Goal: Transaction & Acquisition: Purchase product/service

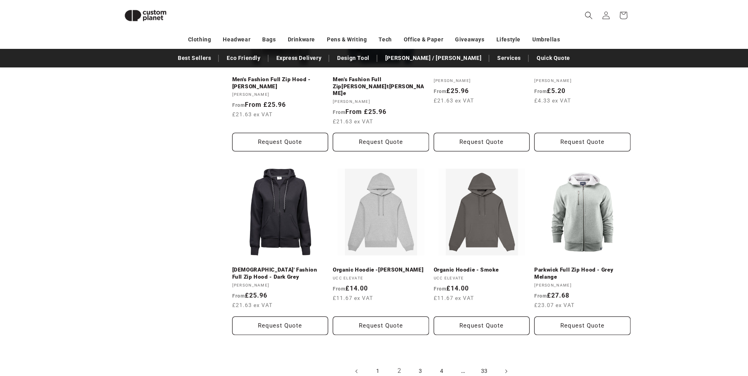
scroll to position [738, 0]
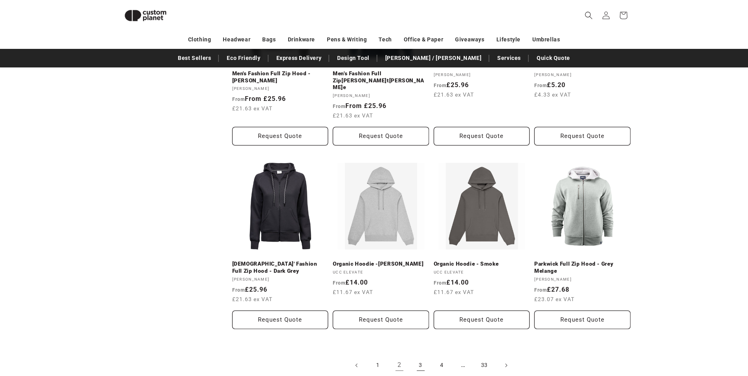
click at [421, 357] on link "3" at bounding box center [420, 365] width 17 height 17
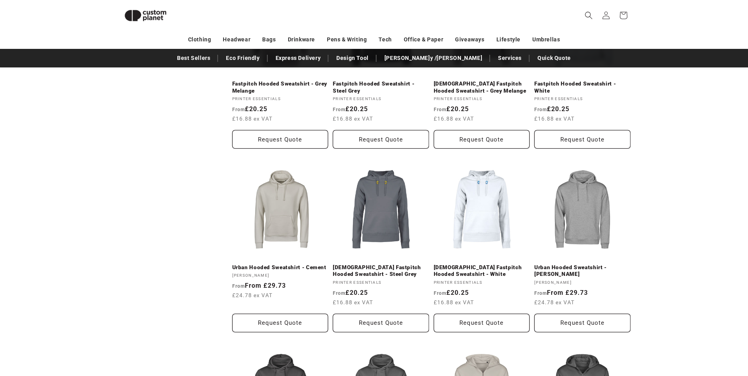
scroll to position [384, 0]
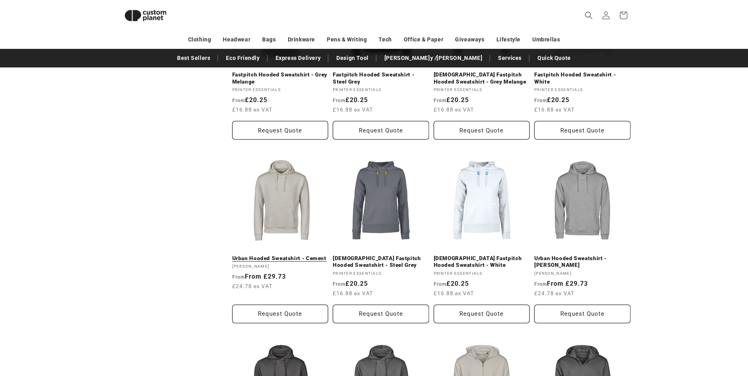
click at [291, 255] on link "Urban Hooded Sweatshirt - Cement" at bounding box center [280, 258] width 96 height 7
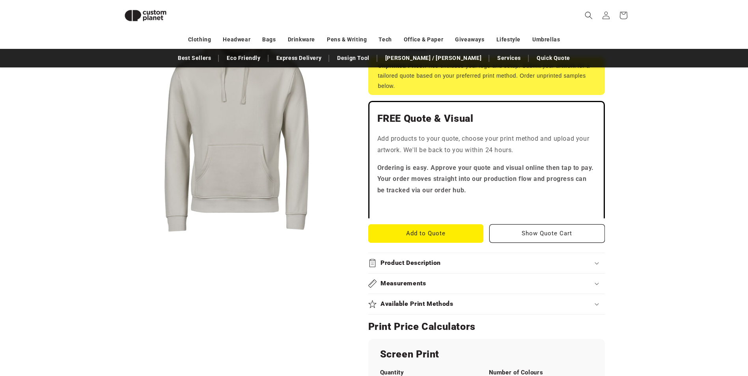
scroll to position [187, 0]
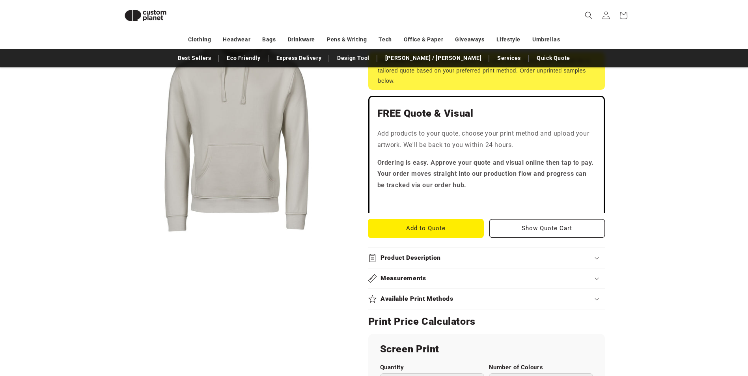
click at [418, 228] on button "Add to Quote" at bounding box center [426, 228] width 116 height 19
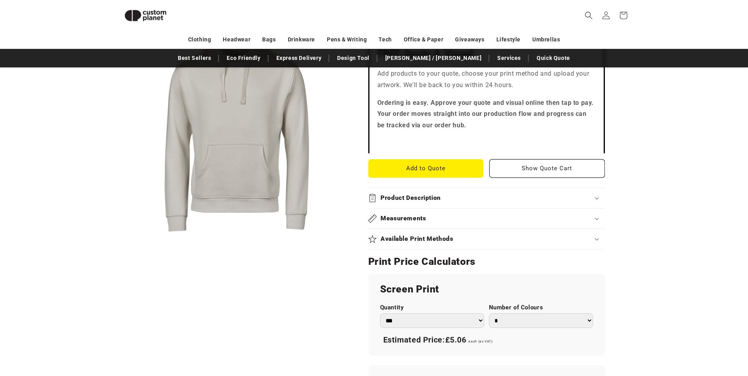
scroll to position [384, 0]
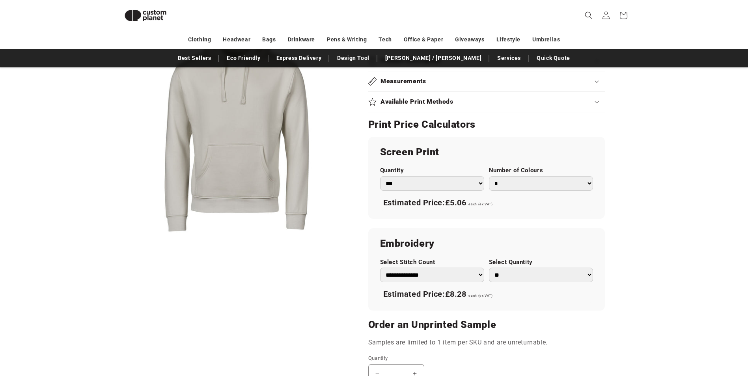
click at [515, 275] on select "** ** *** *** *** **** **** ****" at bounding box center [541, 275] width 104 height 15
select select "**"
click at [489, 268] on select "** ** *** *** *** **** **** ****" at bounding box center [541, 275] width 104 height 15
click at [655, 260] on product-info "Skip to product information Open media 1 in modal 1 / of 1 Tee Jays Urban Hoode…" at bounding box center [374, 114] width 748 height 803
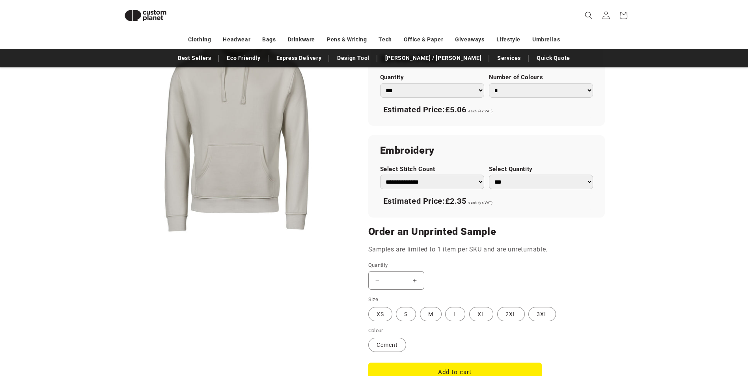
scroll to position [502, 0]
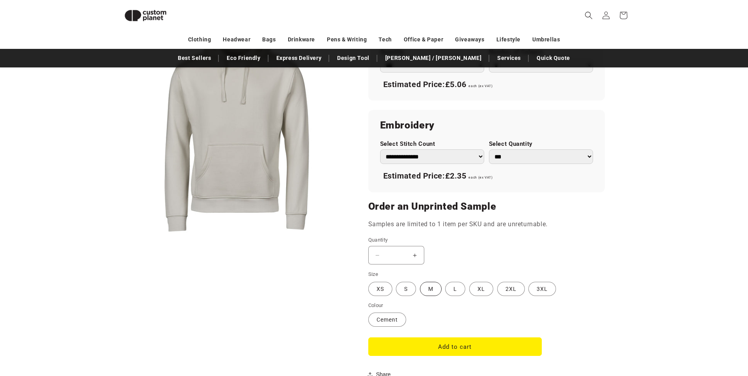
click at [436, 293] on label "M Variant sold out or unavailable" at bounding box center [431, 289] width 22 height 14
click at [459, 289] on label "L Variant sold out or unavailable" at bounding box center [455, 289] width 20 height 14
click at [473, 289] on label "XL Variant sold out or unavailable" at bounding box center [481, 289] width 24 height 14
click at [458, 290] on label "L Variant sold out or unavailable" at bounding box center [455, 289] width 20 height 14
click at [419, 258] on button "Increase quantity for Urban Hooded Sweatshirt - Cement" at bounding box center [415, 255] width 18 height 19
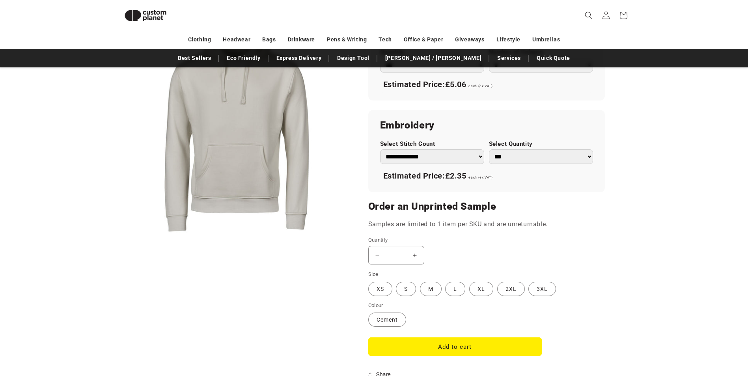
click at [413, 257] on button "Increase quantity for Urban Hooded Sweatshirt - Cement" at bounding box center [415, 255] width 18 height 19
click at [395, 257] on input "*" at bounding box center [397, 255] width 20 height 19
click at [398, 257] on input "*" at bounding box center [397, 255] width 20 height 19
click at [473, 345] on button "Add to cart" at bounding box center [455, 347] width 174 height 19
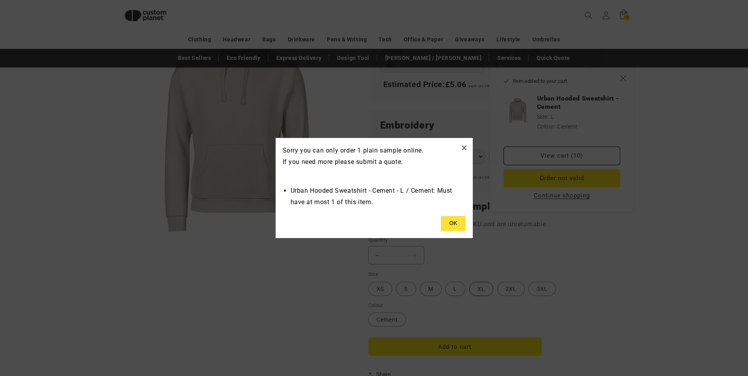
type input "*"
click at [463, 150] on button "×" at bounding box center [464, 147] width 7 height 13
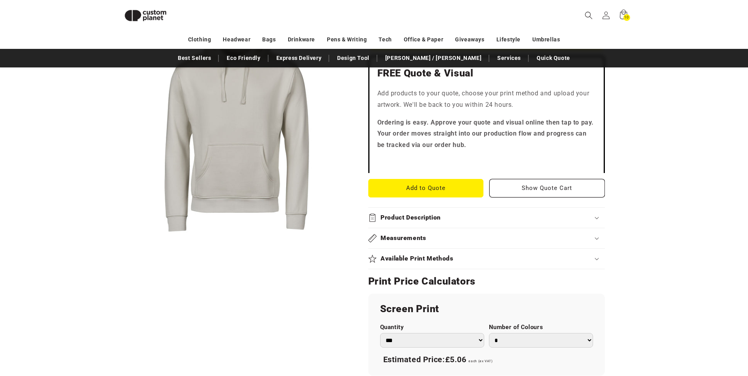
scroll to position [226, 0]
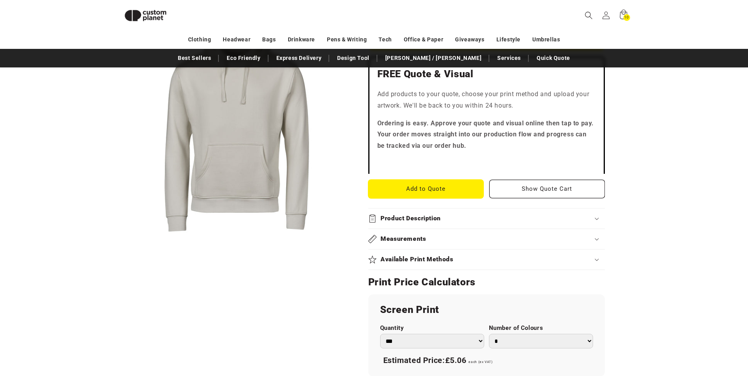
click at [450, 189] on button "Add to Quote" at bounding box center [426, 189] width 116 height 19
click at [629, 17] on span "10" at bounding box center [626, 17] width 4 height 7
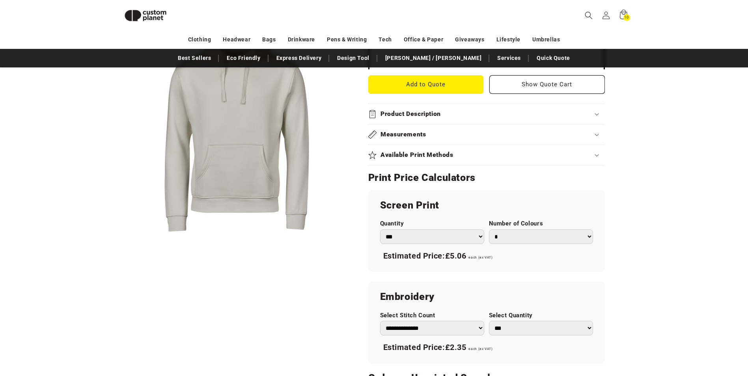
scroll to position [345, 0]
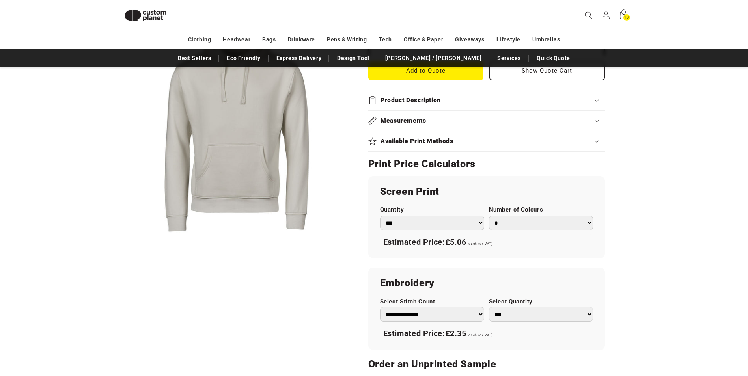
click at [530, 318] on select "** ** *** *** *** **** **** ****" at bounding box center [541, 314] width 104 height 15
click at [489, 307] on select "** ** *** *** *** **** **** ****" at bounding box center [541, 314] width 104 height 15
click at [632, 277] on div "Skip to product information Open media 1 in modal 1 / of 1 Tee Jays Urban Hoode…" at bounding box center [374, 154] width 552 height 775
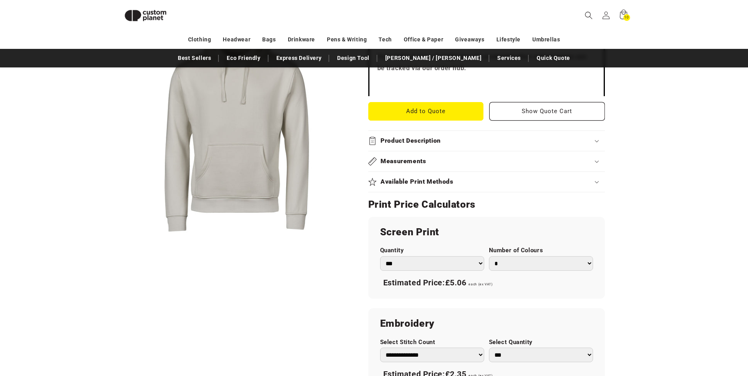
scroll to position [226, 0]
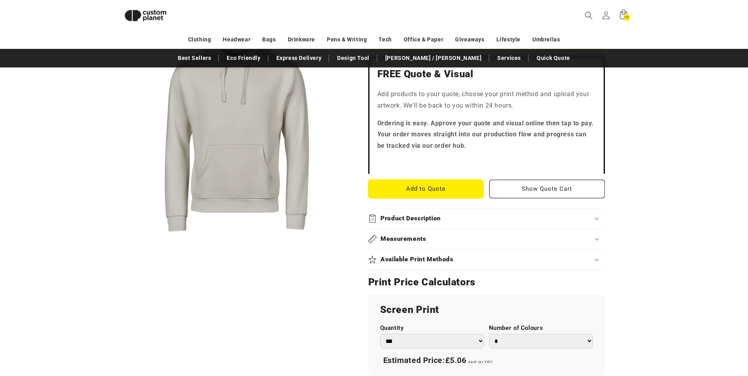
click at [442, 197] on button "Add to Quote" at bounding box center [426, 189] width 116 height 19
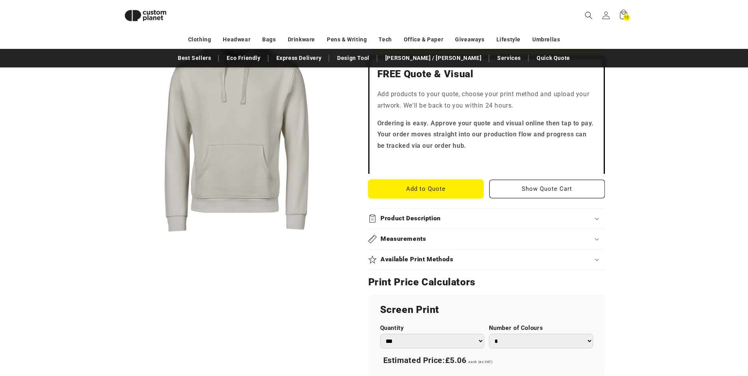
click at [442, 197] on button "Add to Quote" at bounding box center [426, 189] width 116 height 19
click at [569, 182] on button "Show Quote Cart" at bounding box center [547, 189] width 116 height 19
click at [569, 194] on button "Show Quote Cart" at bounding box center [547, 189] width 116 height 19
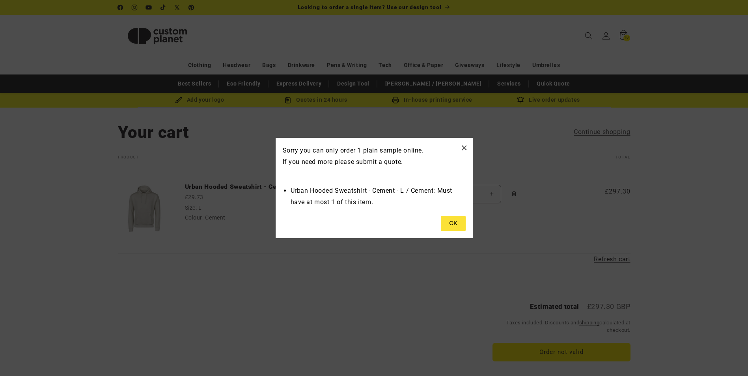
click at [454, 222] on button at bounding box center [453, 223] width 24 height 15
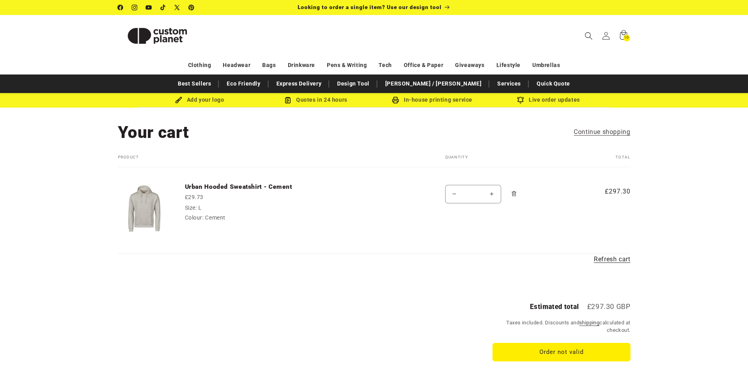
click at [517, 195] on span "Remove Urban Hooded Sweatshirt - Cement - L / Cement" at bounding box center [514, 194] width 8 height 8
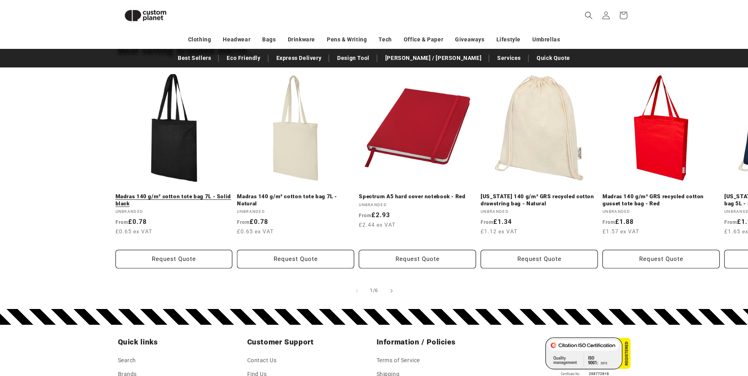
scroll to position [226, 0]
